Goal: Task Accomplishment & Management: Use online tool/utility

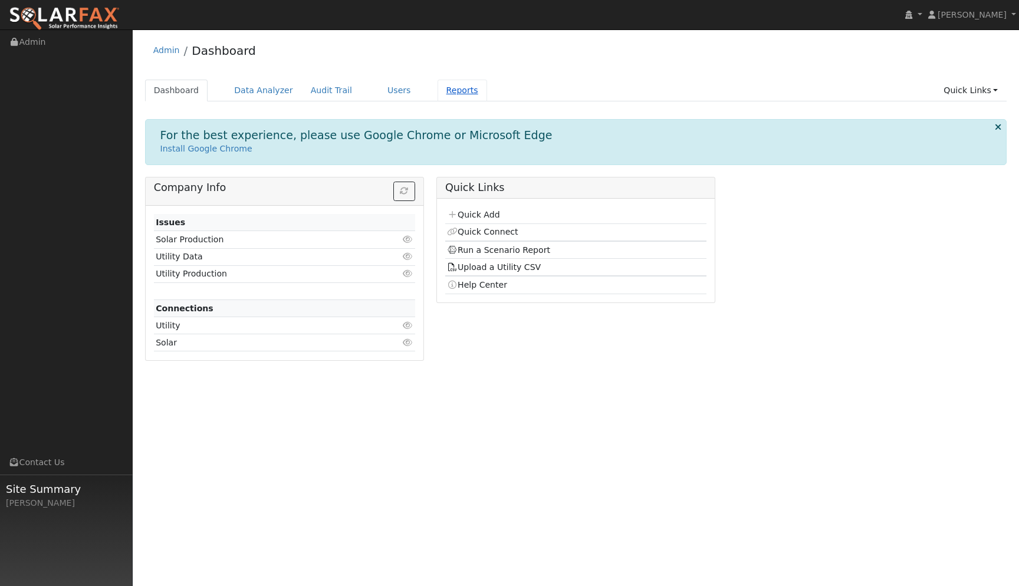
click at [452, 82] on link "Reports" at bounding box center [462, 91] width 50 height 22
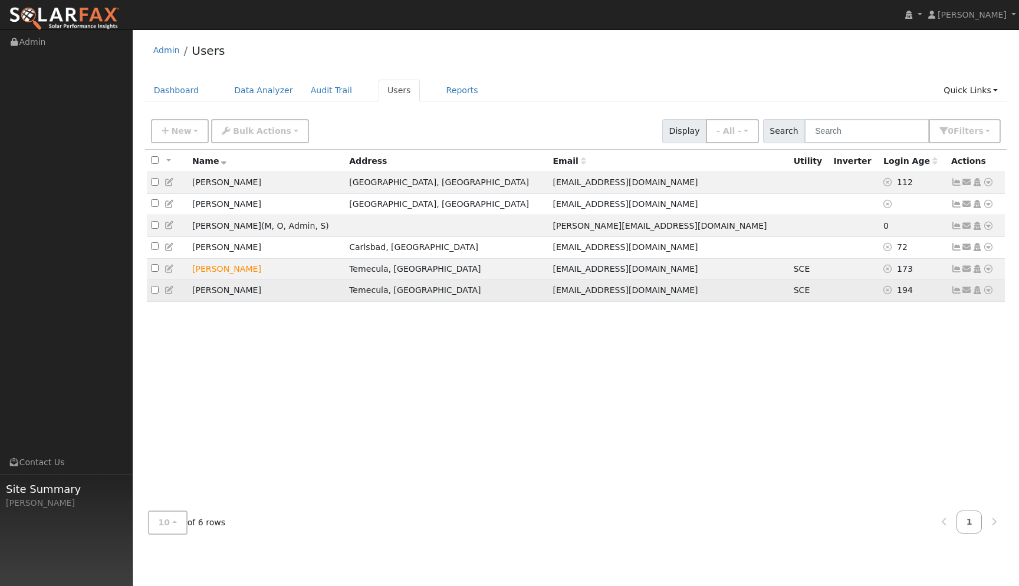
click at [990, 294] on icon at bounding box center [988, 290] width 11 height 8
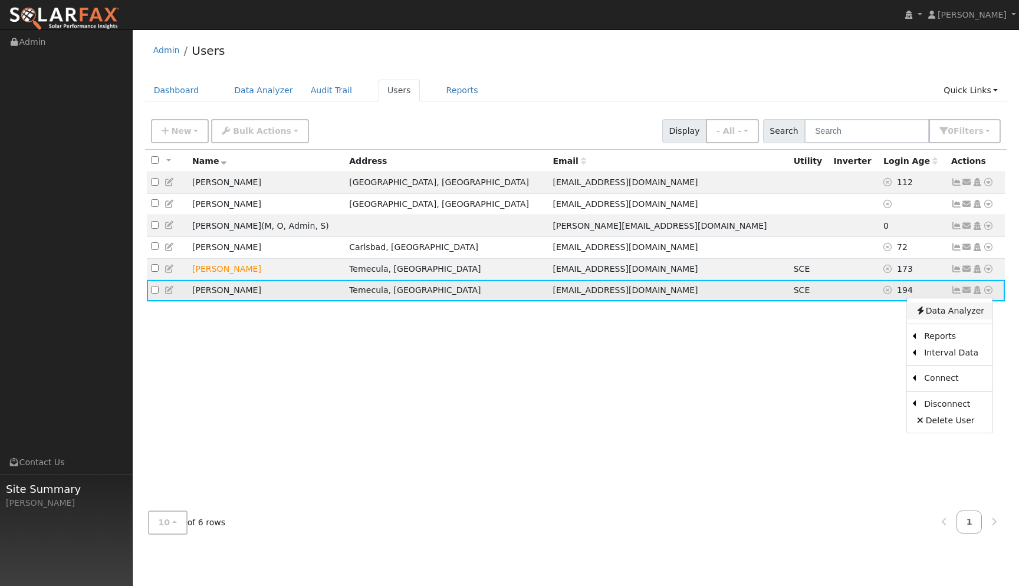
click at [967, 318] on link "Data Analyzer" at bounding box center [949, 310] width 85 height 17
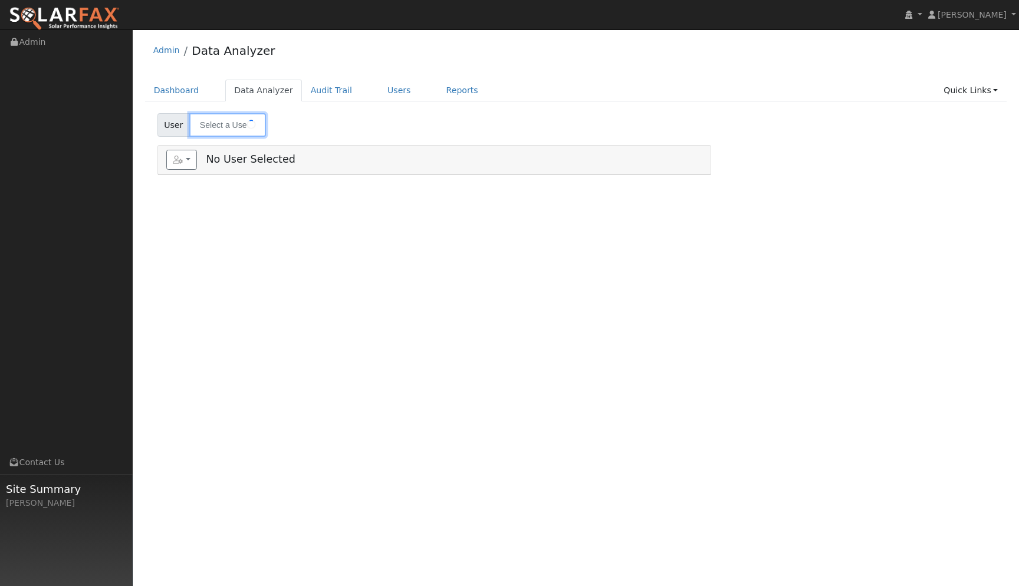
type input "[PERSON_NAME]"
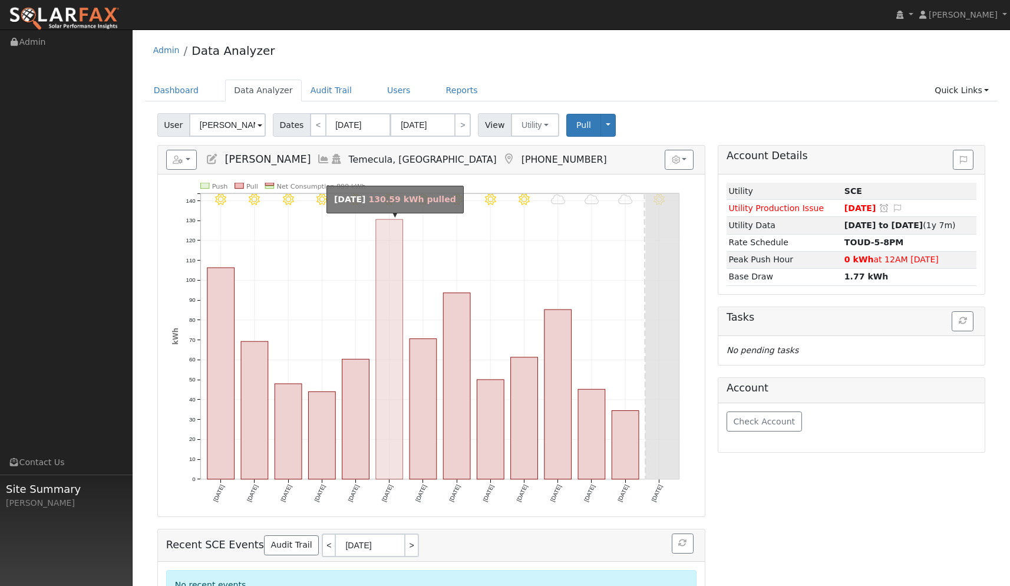
click at [388, 427] on rect "onclick=""" at bounding box center [389, 349] width 27 height 260
type input "[DATE]"
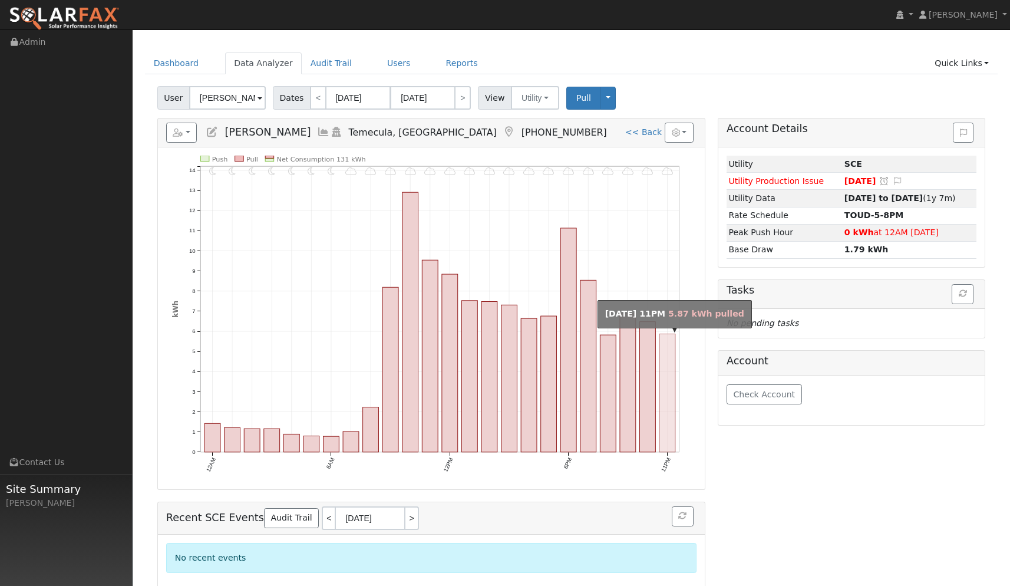
scroll to position [32, 0]
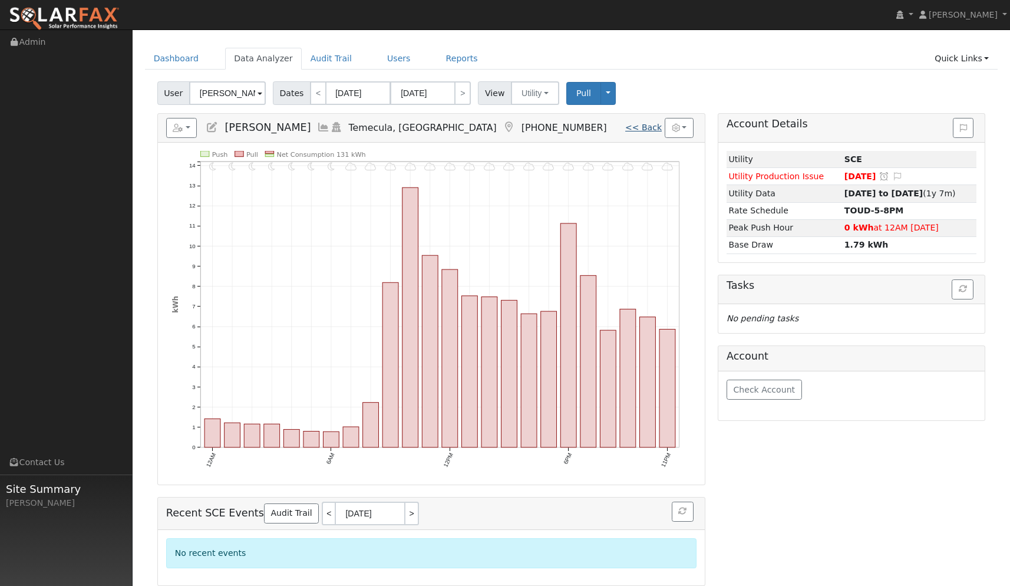
click at [652, 127] on link "<< Back" at bounding box center [643, 127] width 37 height 9
type input "[DATE]"
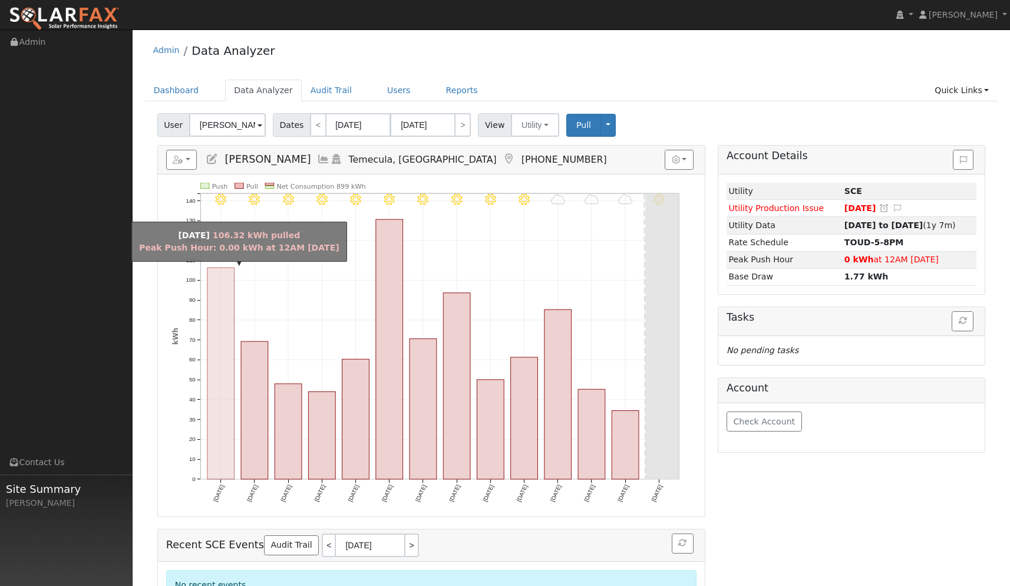
click at [231, 390] on rect "onclick=""" at bounding box center [221, 374] width 27 height 212
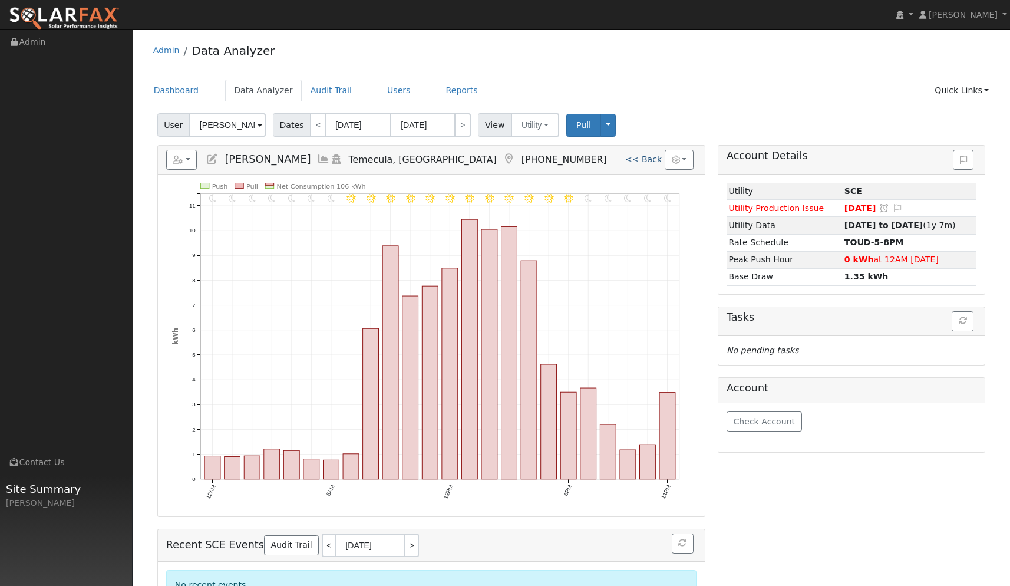
click at [643, 162] on link "<< Back" at bounding box center [643, 158] width 37 height 9
type input "[DATE]"
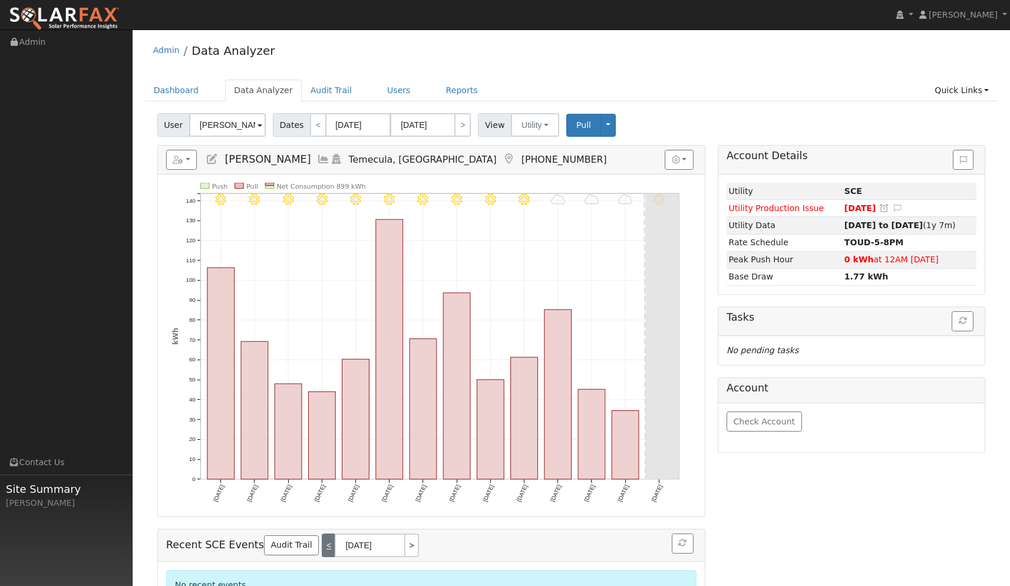
click at [322, 551] on link "<" at bounding box center [328, 546] width 13 height 24
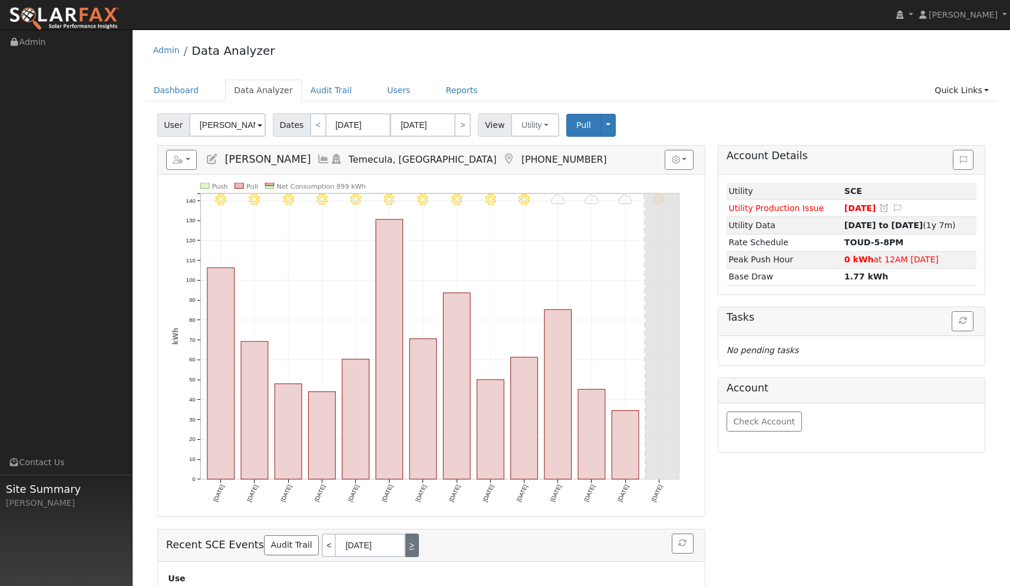
click at [407, 549] on link ">" at bounding box center [412, 546] width 13 height 24
type input "[DATE]"
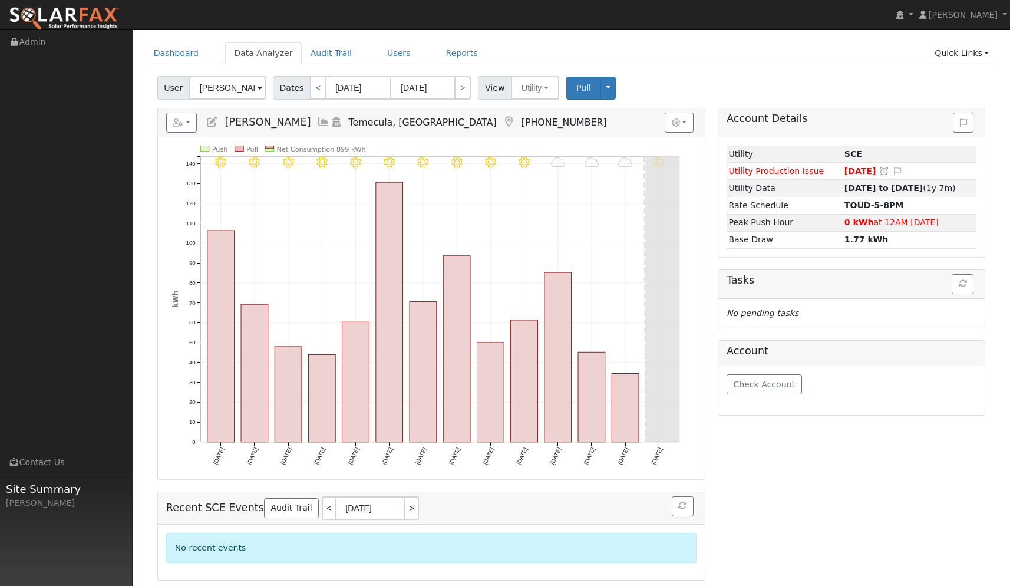
scroll to position [37, 0]
click at [321, 90] on link "<" at bounding box center [318, 89] width 17 height 24
type input "[DATE]"
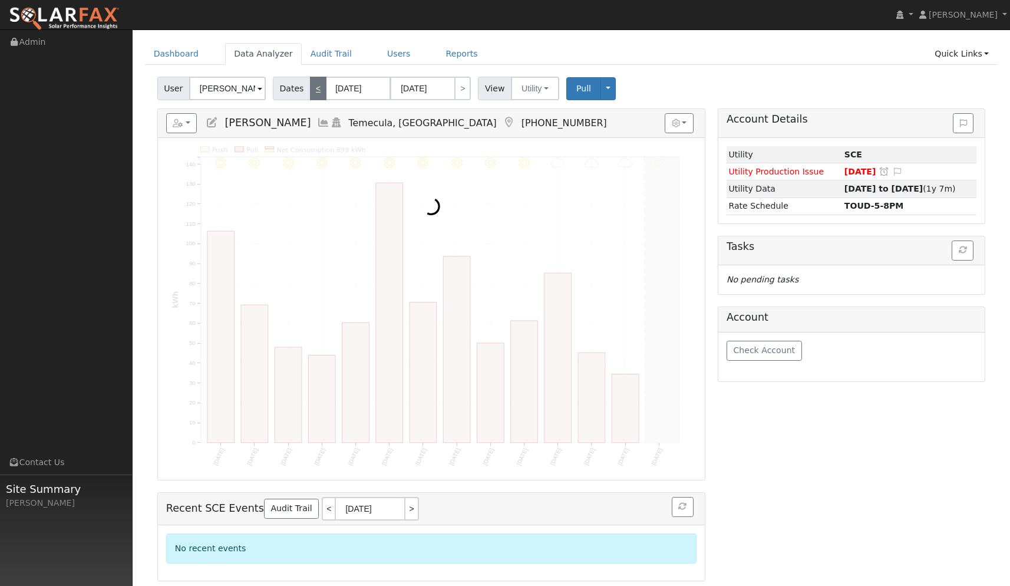
scroll to position [0, 0]
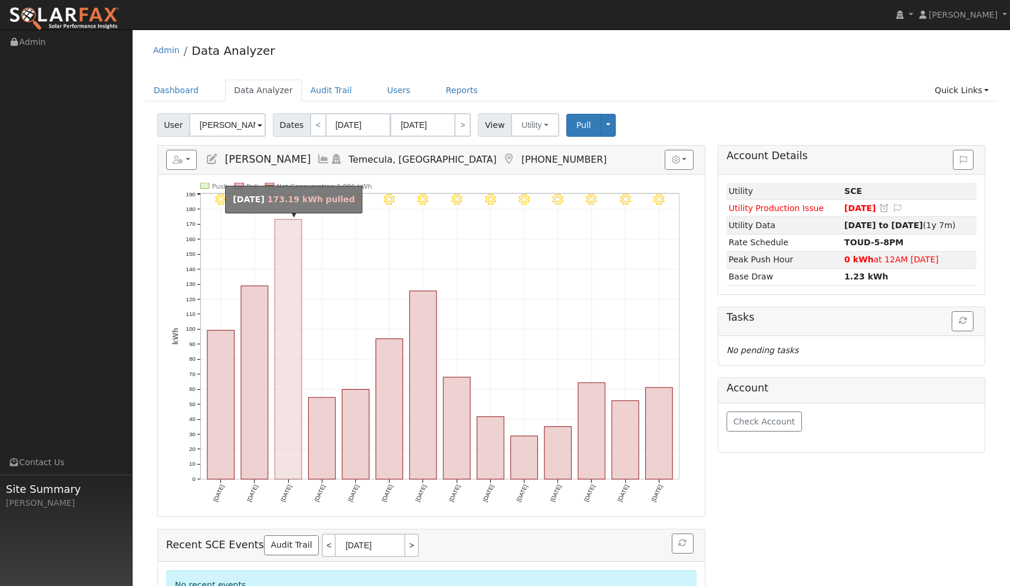
click at [299, 429] on rect "onclick=""" at bounding box center [288, 349] width 27 height 260
type input "[DATE]"
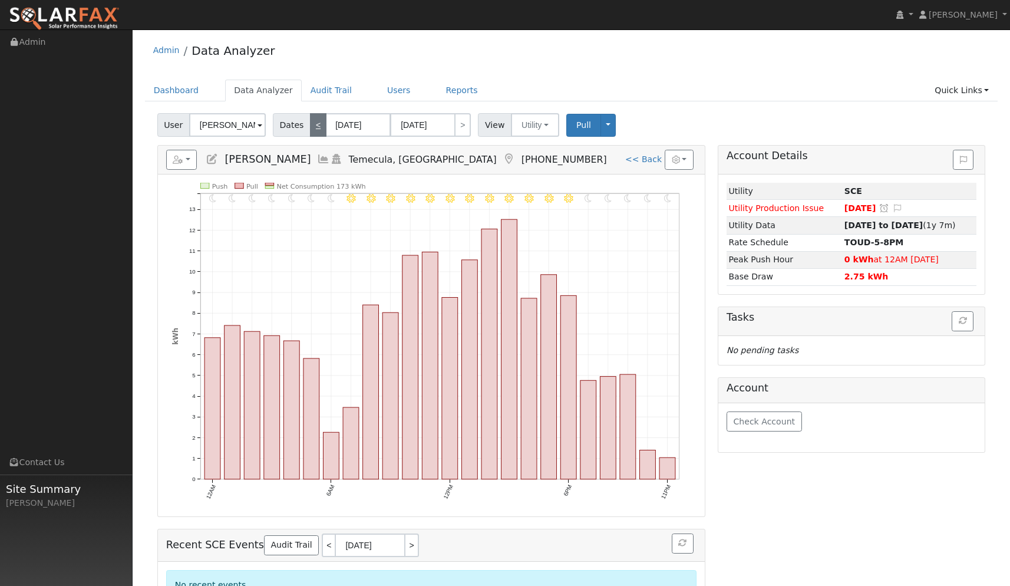
click at [320, 130] on link "<" at bounding box center [318, 125] width 17 height 24
type input "[DATE]"
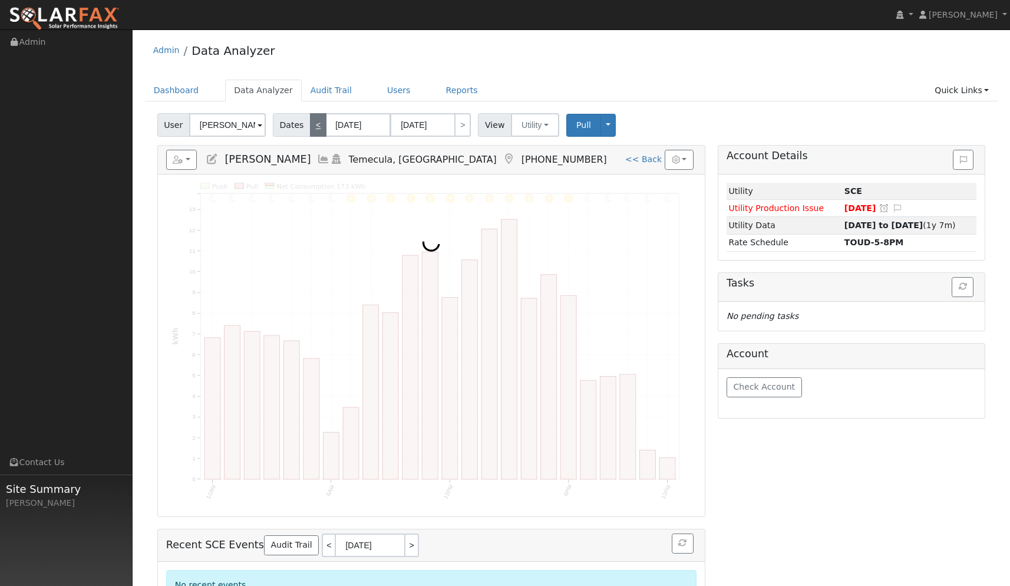
click at [320, 130] on link "<" at bounding box center [318, 125] width 17 height 24
type input "[DATE]"
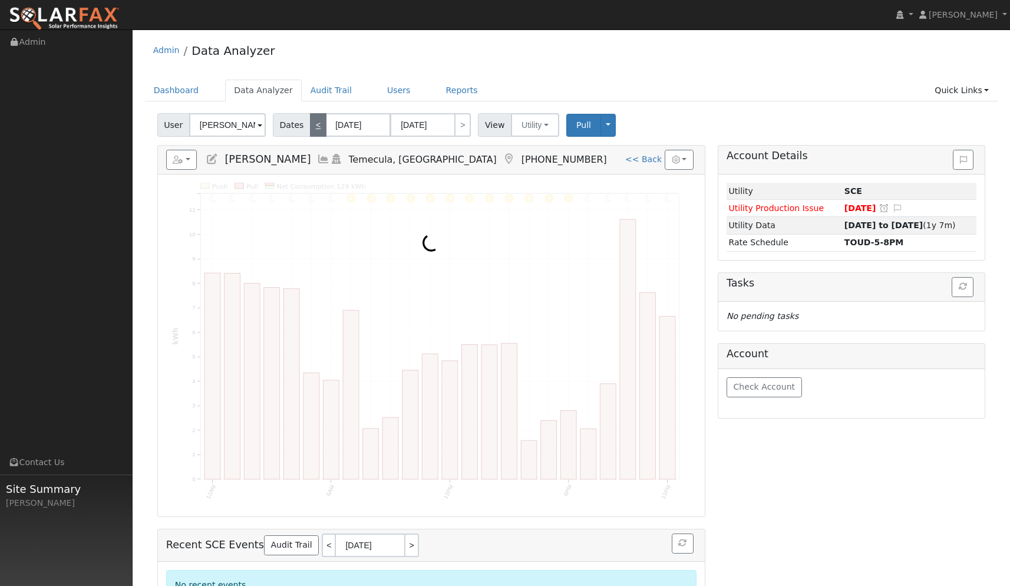
click at [320, 130] on link "<" at bounding box center [318, 125] width 17 height 24
type input "[DATE]"
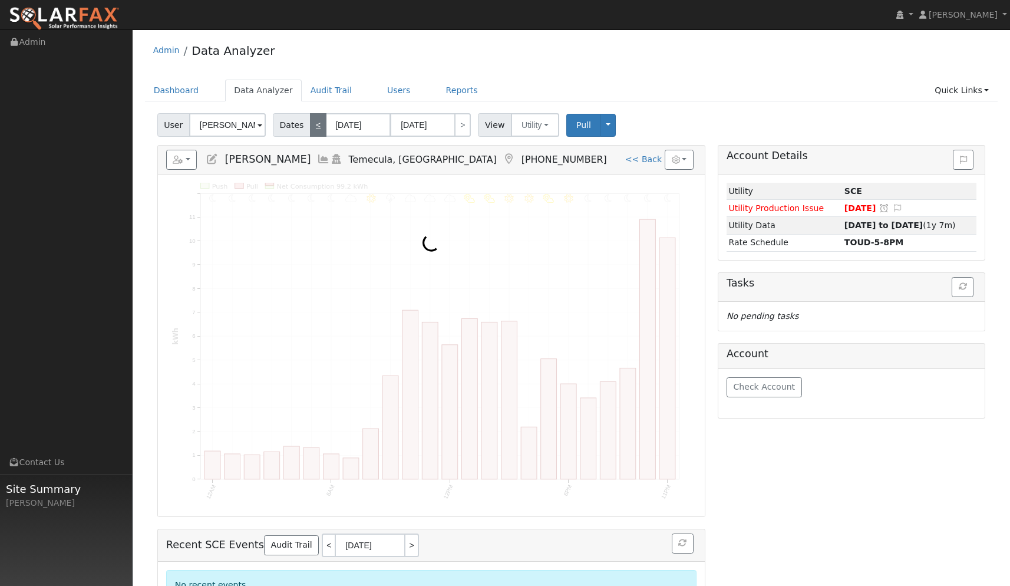
click at [320, 130] on link "<" at bounding box center [318, 125] width 17 height 24
type input "[DATE]"
click at [320, 130] on link "<" at bounding box center [318, 125] width 17 height 24
type input "[DATE]"
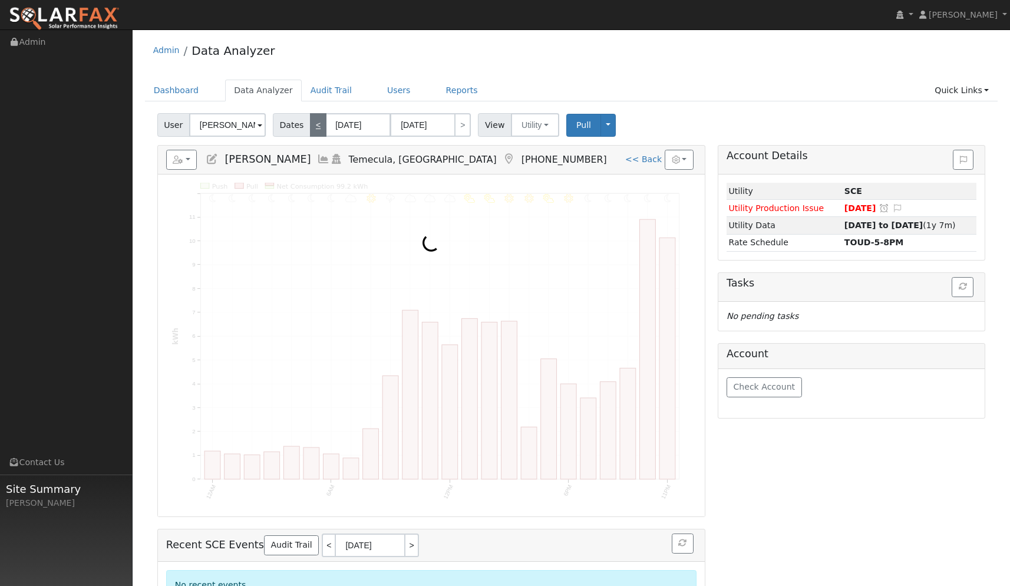
type input "[DATE]"
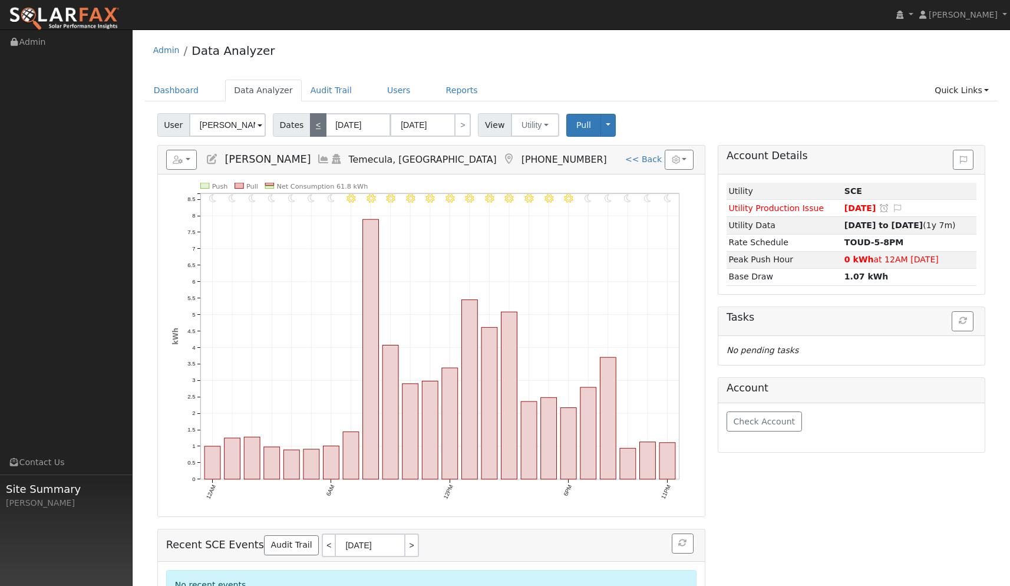
click at [320, 130] on link "<" at bounding box center [318, 125] width 17 height 24
type input "[DATE]"
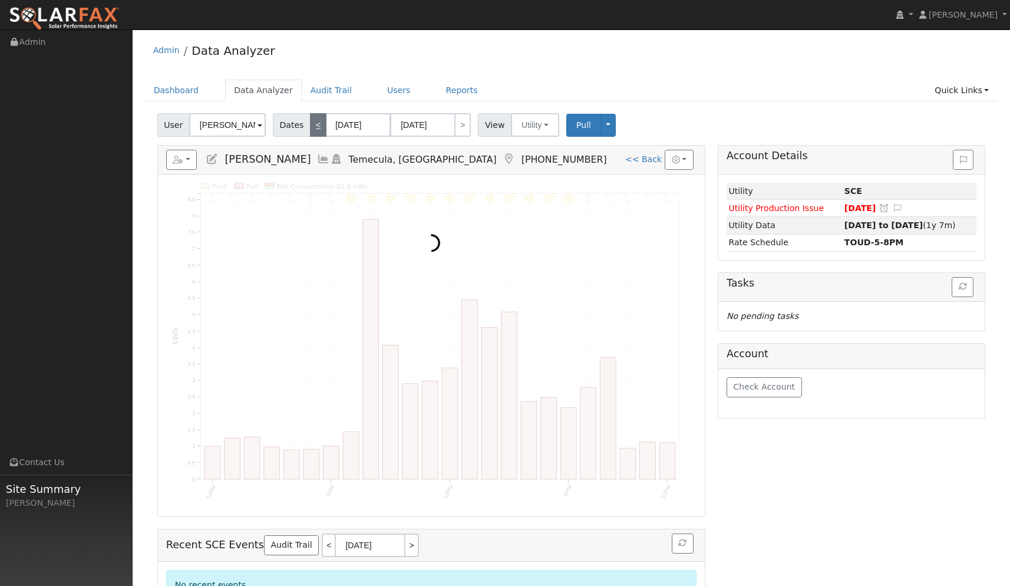
click at [320, 130] on link "<" at bounding box center [318, 125] width 17 height 24
type input "[DATE]"
click at [320, 130] on link "<" at bounding box center [318, 125] width 17 height 24
type input "[DATE]"
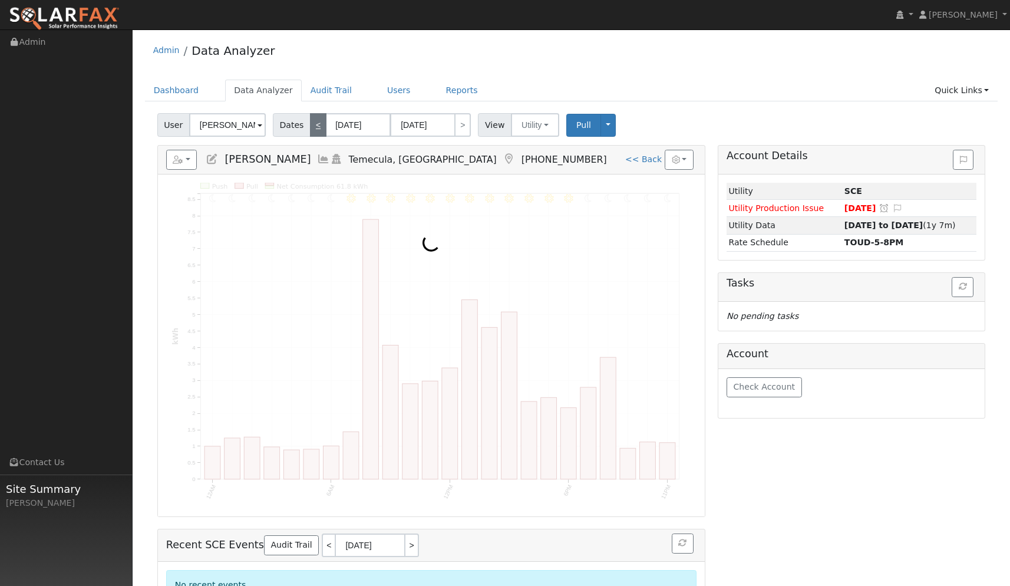
type input "[DATE]"
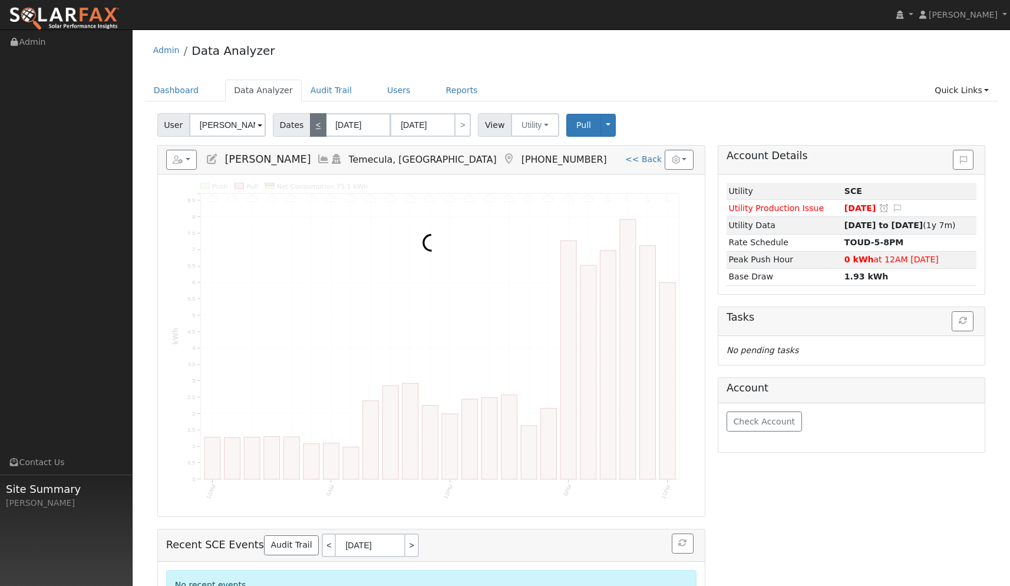
click at [320, 130] on link "<" at bounding box center [318, 125] width 17 height 24
type input "[DATE]"
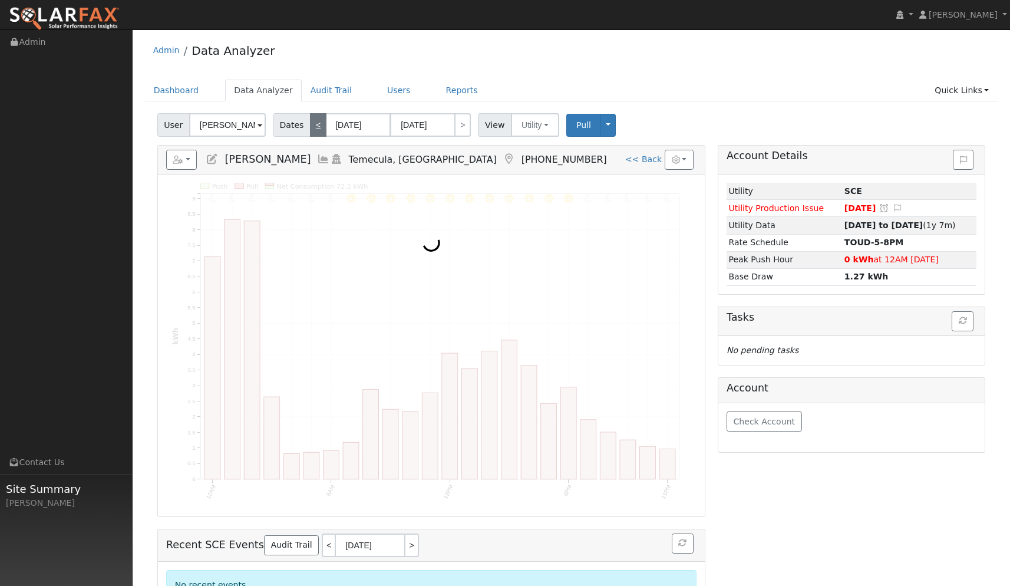
click at [320, 130] on link "<" at bounding box center [318, 125] width 17 height 24
type input "[DATE]"
click at [320, 130] on link "<" at bounding box center [318, 125] width 17 height 24
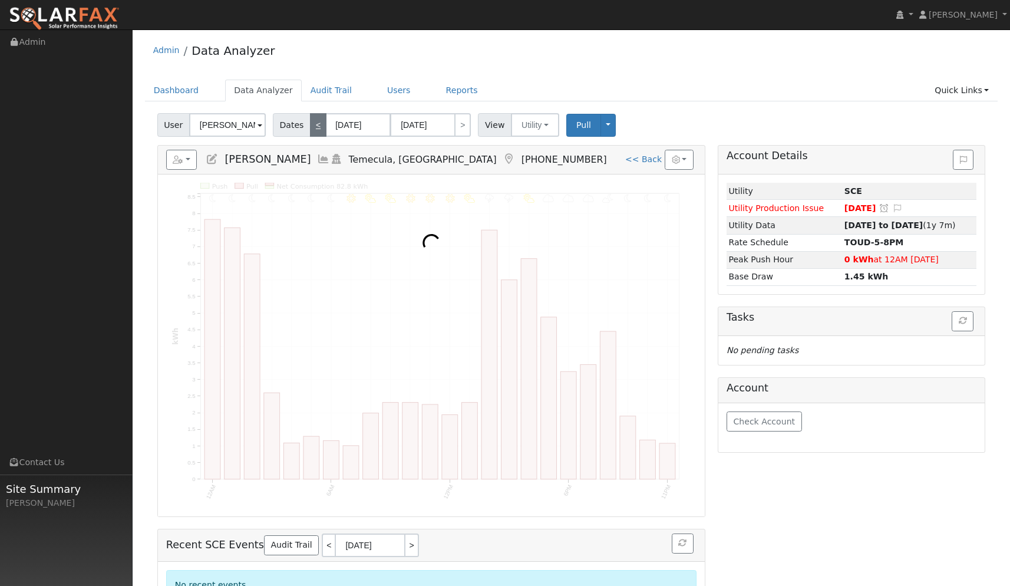
type input "[DATE]"
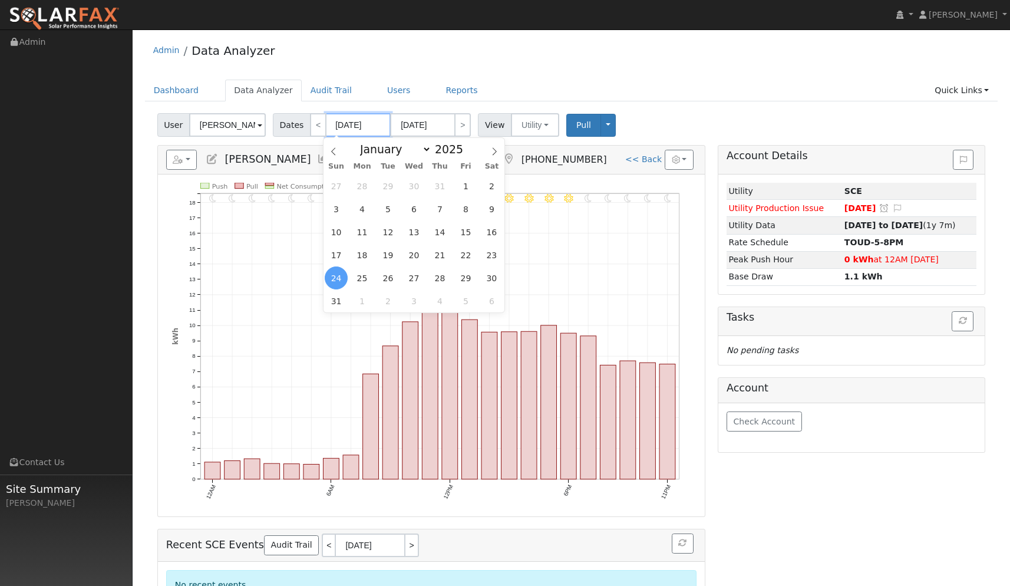
click at [354, 123] on input "[DATE]" at bounding box center [358, 125] width 65 height 24
click at [451, 148] on input "2025" at bounding box center [453, 149] width 42 height 13
click at [466, 152] on span at bounding box center [470, 152] width 8 height 6
click at [549, 143] on div "User [PERSON_NAME] Account Default Account Default Account [STREET_ADDRESS] Pri…" at bounding box center [572, 363] width 854 height 508
click at [371, 122] on input "[DATE]" at bounding box center [358, 125] width 65 height 24
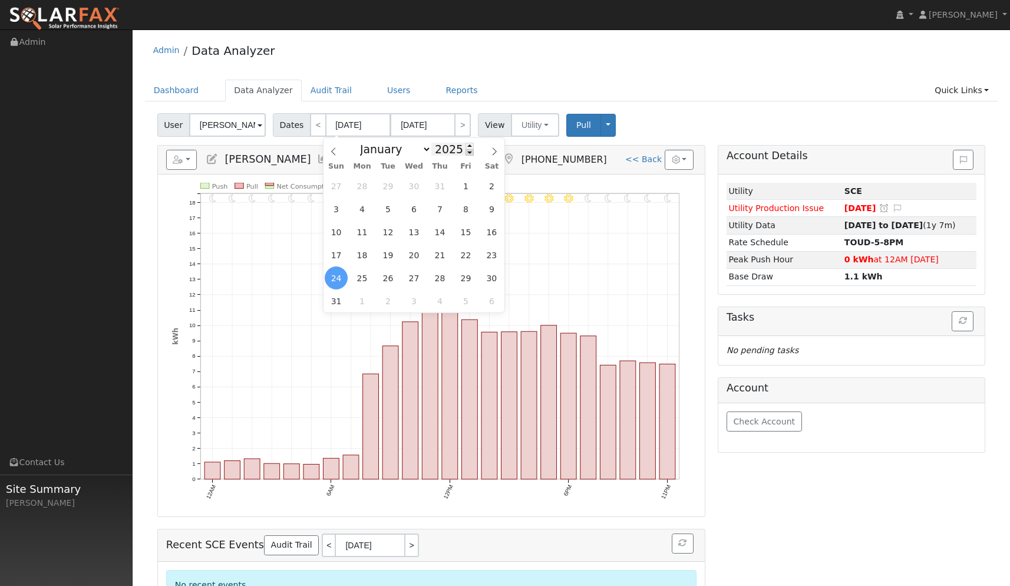
click at [467, 150] on span at bounding box center [470, 152] width 8 height 6
type input "2024"
click at [442, 182] on span "1" at bounding box center [440, 185] width 23 height 23
type input "[DATE]"
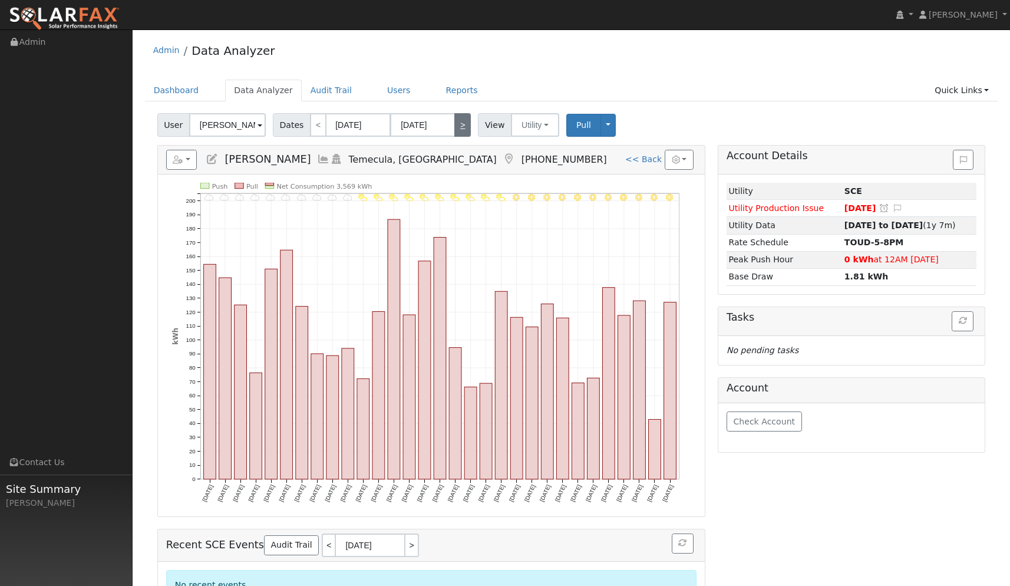
click at [460, 130] on link ">" at bounding box center [463, 125] width 17 height 24
type input "[DATE]"
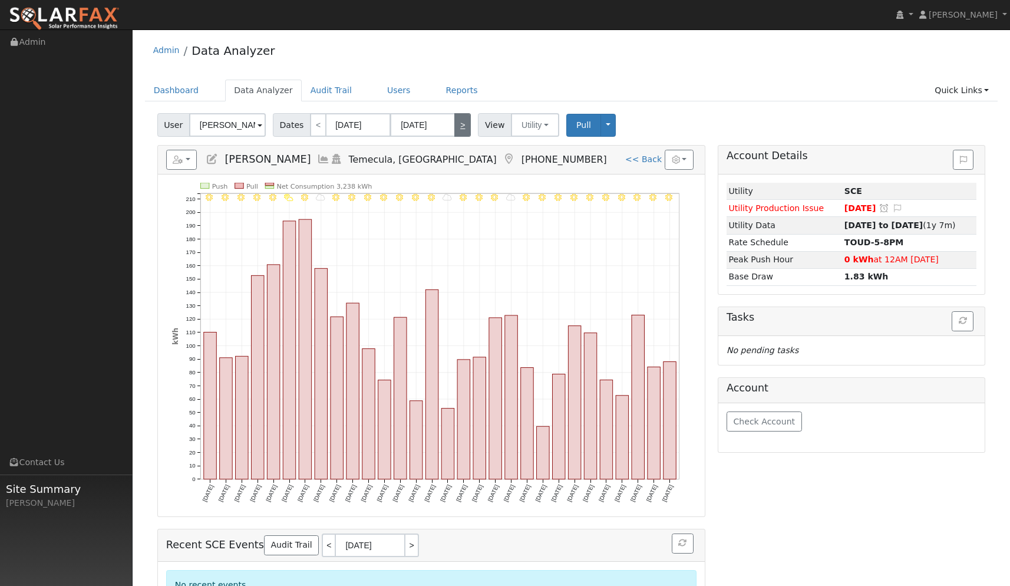
click at [461, 124] on link ">" at bounding box center [463, 125] width 17 height 24
type input "[DATE]"
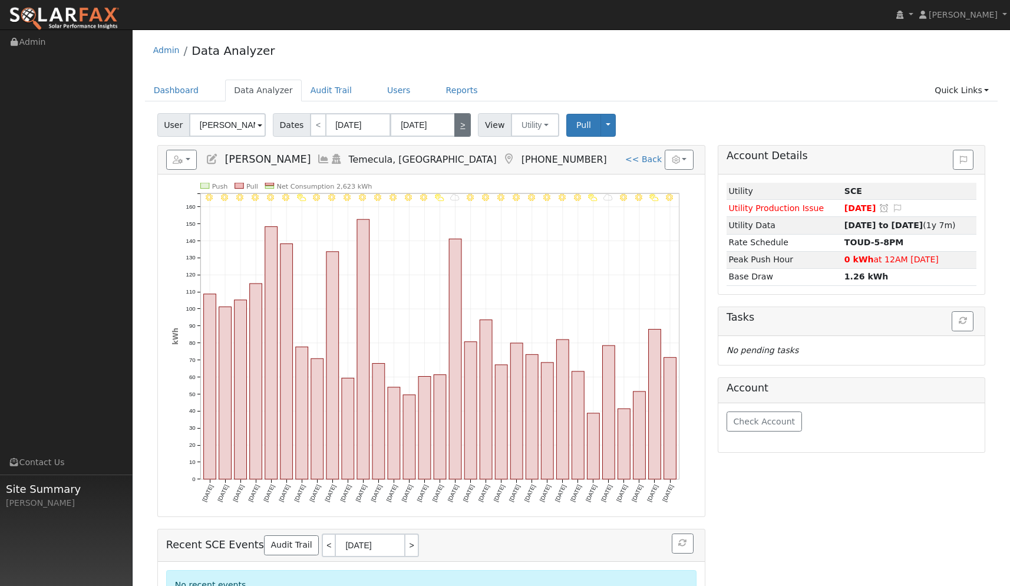
click at [466, 126] on link ">" at bounding box center [463, 125] width 17 height 24
type input "[DATE]"
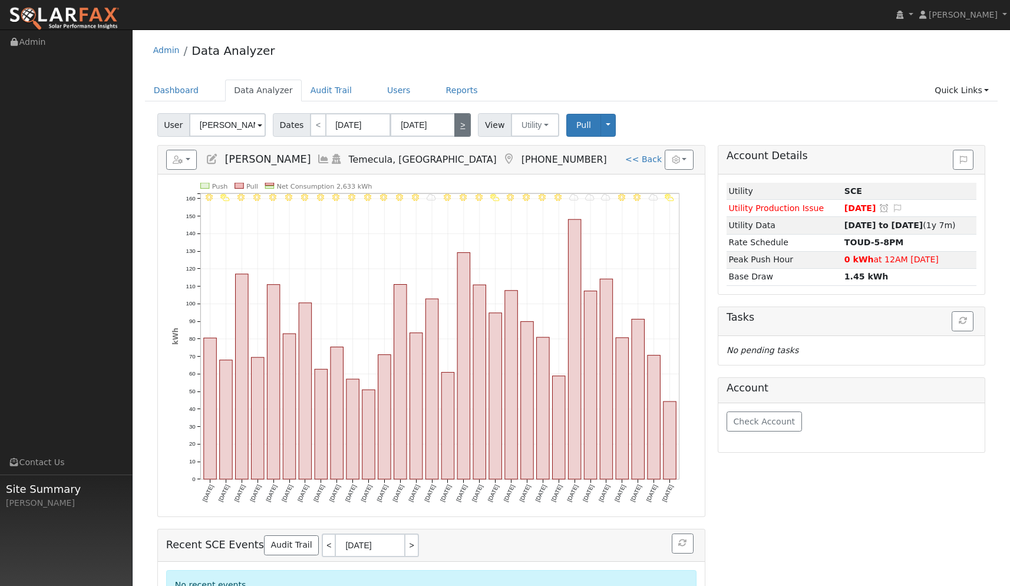
click at [462, 123] on link ">" at bounding box center [463, 125] width 17 height 24
type input "[DATE]"
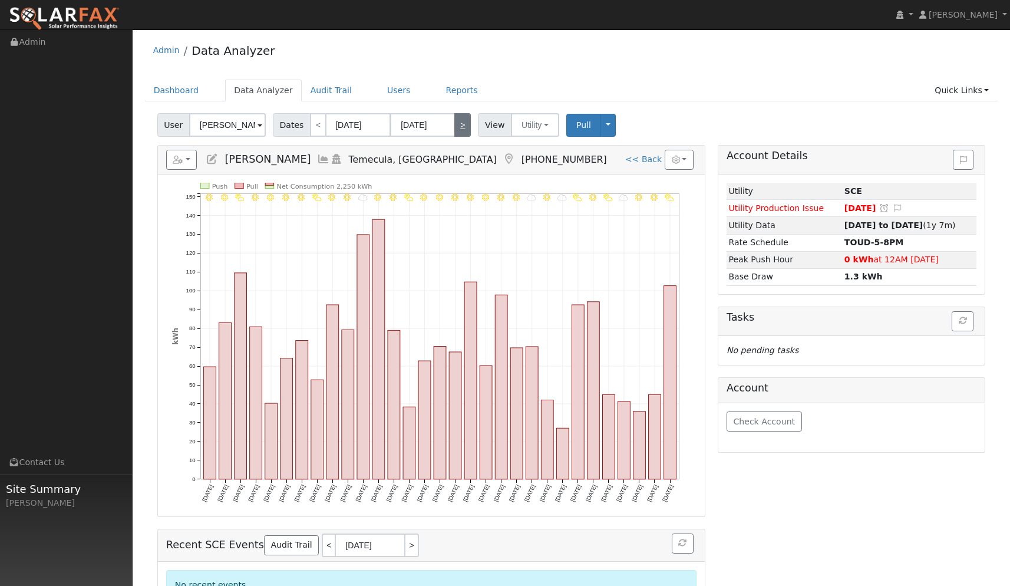
click at [462, 116] on link ">" at bounding box center [463, 125] width 17 height 24
type input "[DATE]"
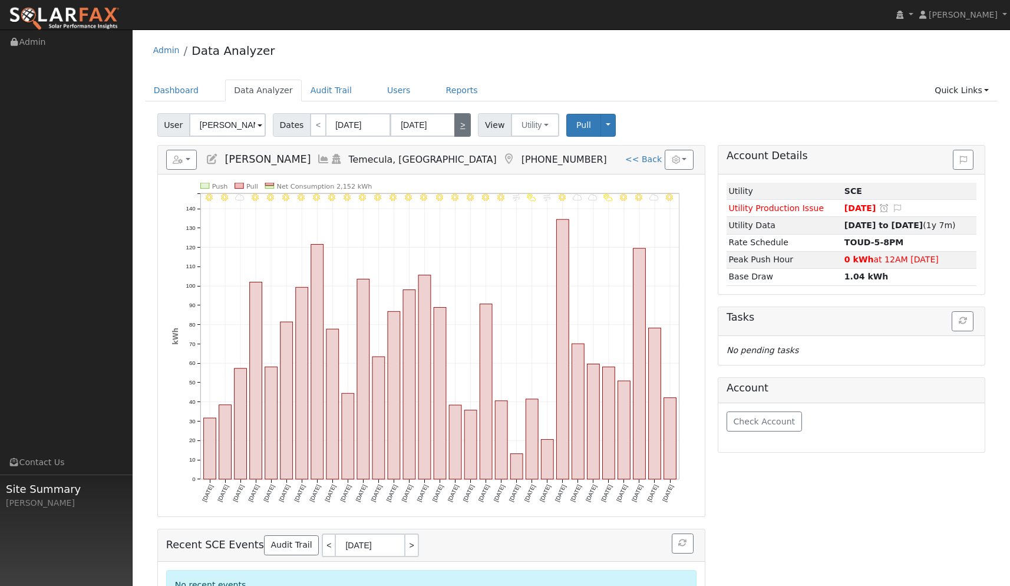
click at [466, 127] on link ">" at bounding box center [463, 125] width 17 height 24
type input "[DATE]"
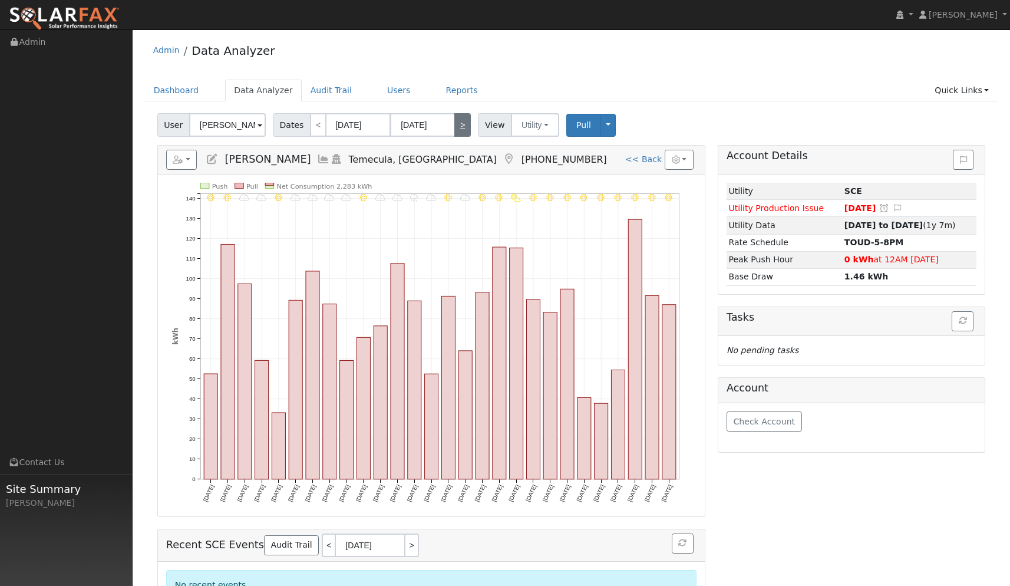
click at [463, 124] on link ">" at bounding box center [463, 125] width 17 height 24
type input "[DATE]"
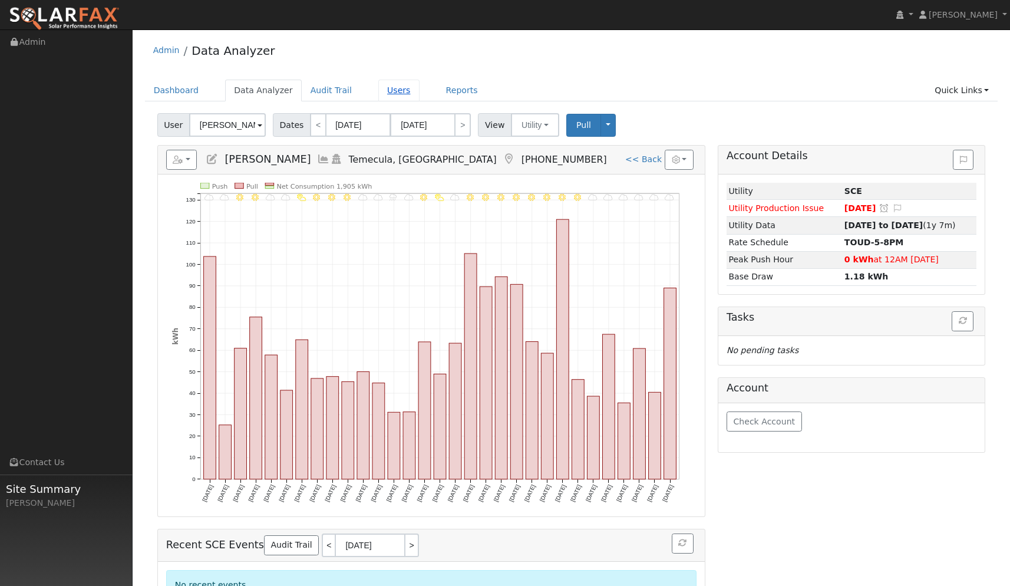
click at [389, 91] on link "Users" at bounding box center [398, 91] width 41 height 22
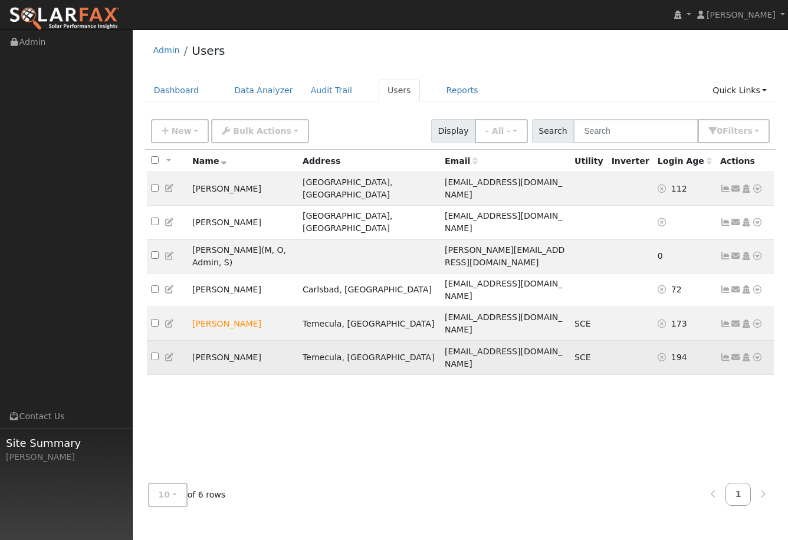
click at [723, 353] on icon at bounding box center [725, 357] width 11 height 8
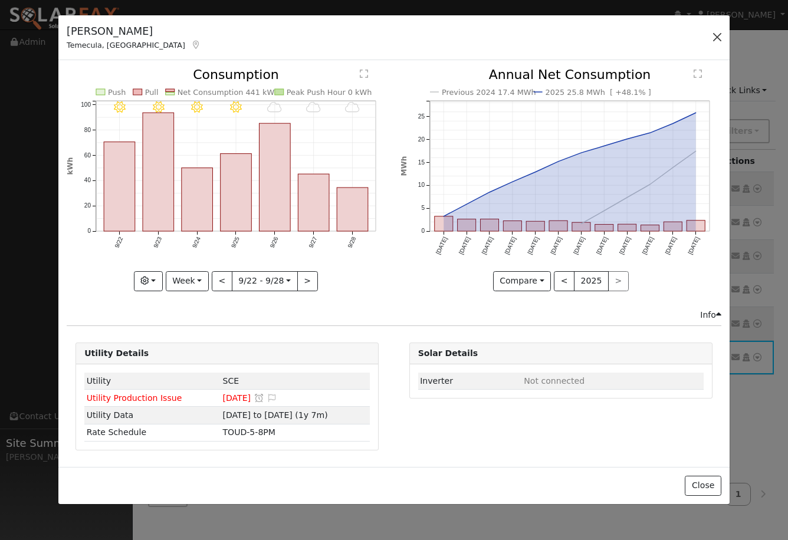
click at [715, 32] on button "button" at bounding box center [717, 37] width 17 height 17
